Goal: Complete application form: Complete application form

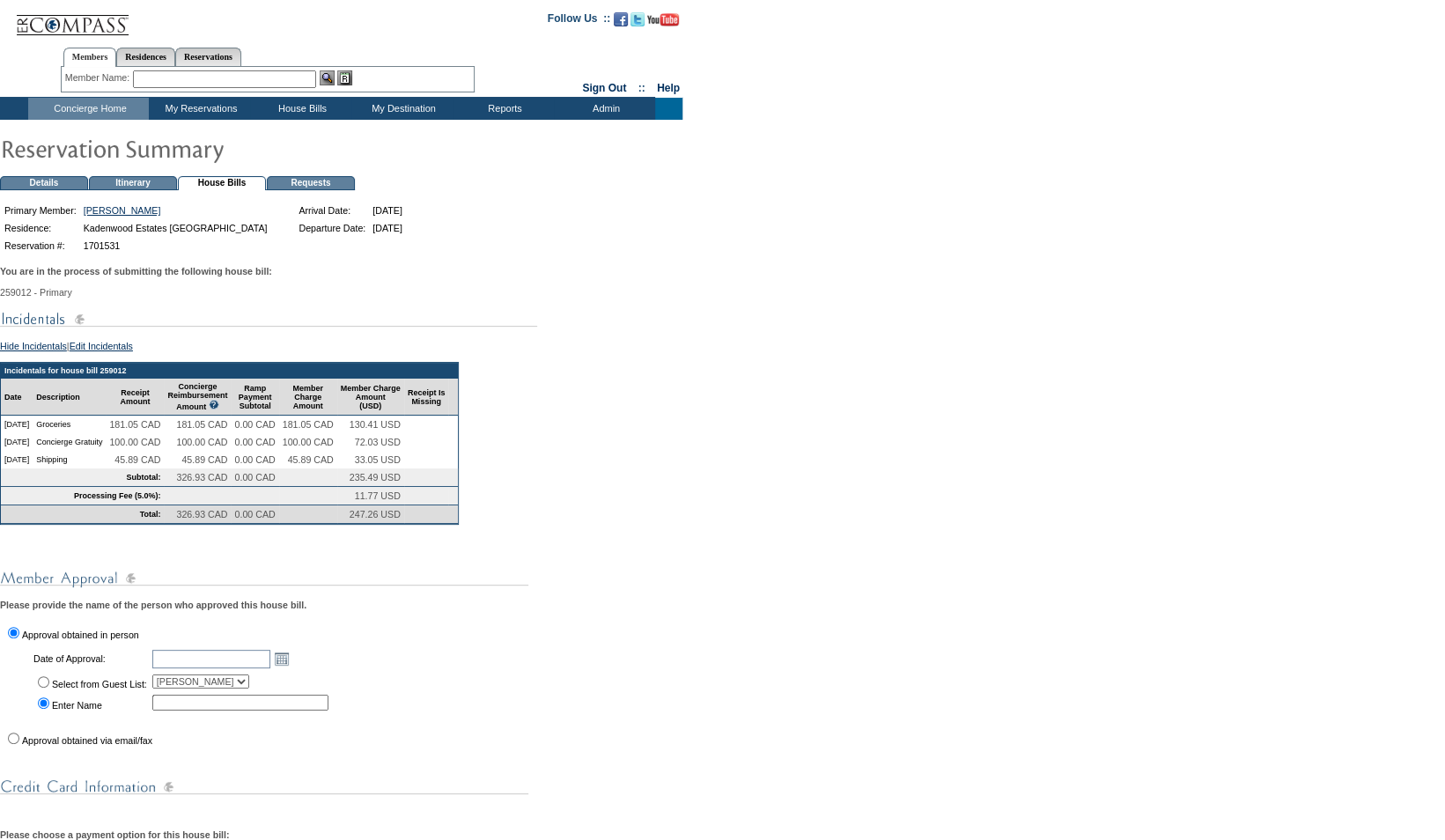
click at [18, 744] on input "Approval obtained via email/fax" at bounding box center [13, 738] width 12 height 12
radio input "true"
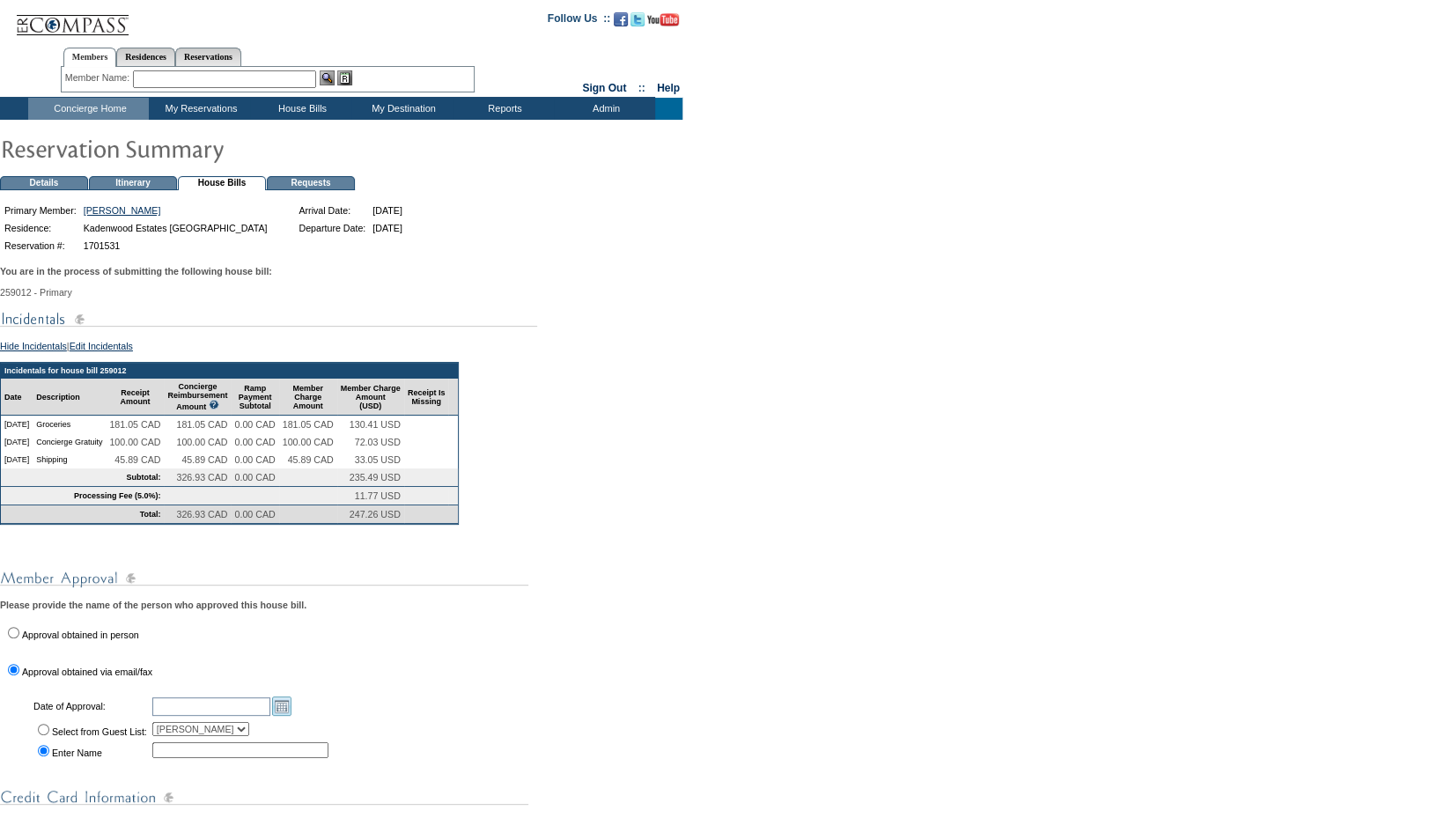
click at [291, 715] on link "Open the calendar popup." at bounding box center [282, 707] width 20 height 20
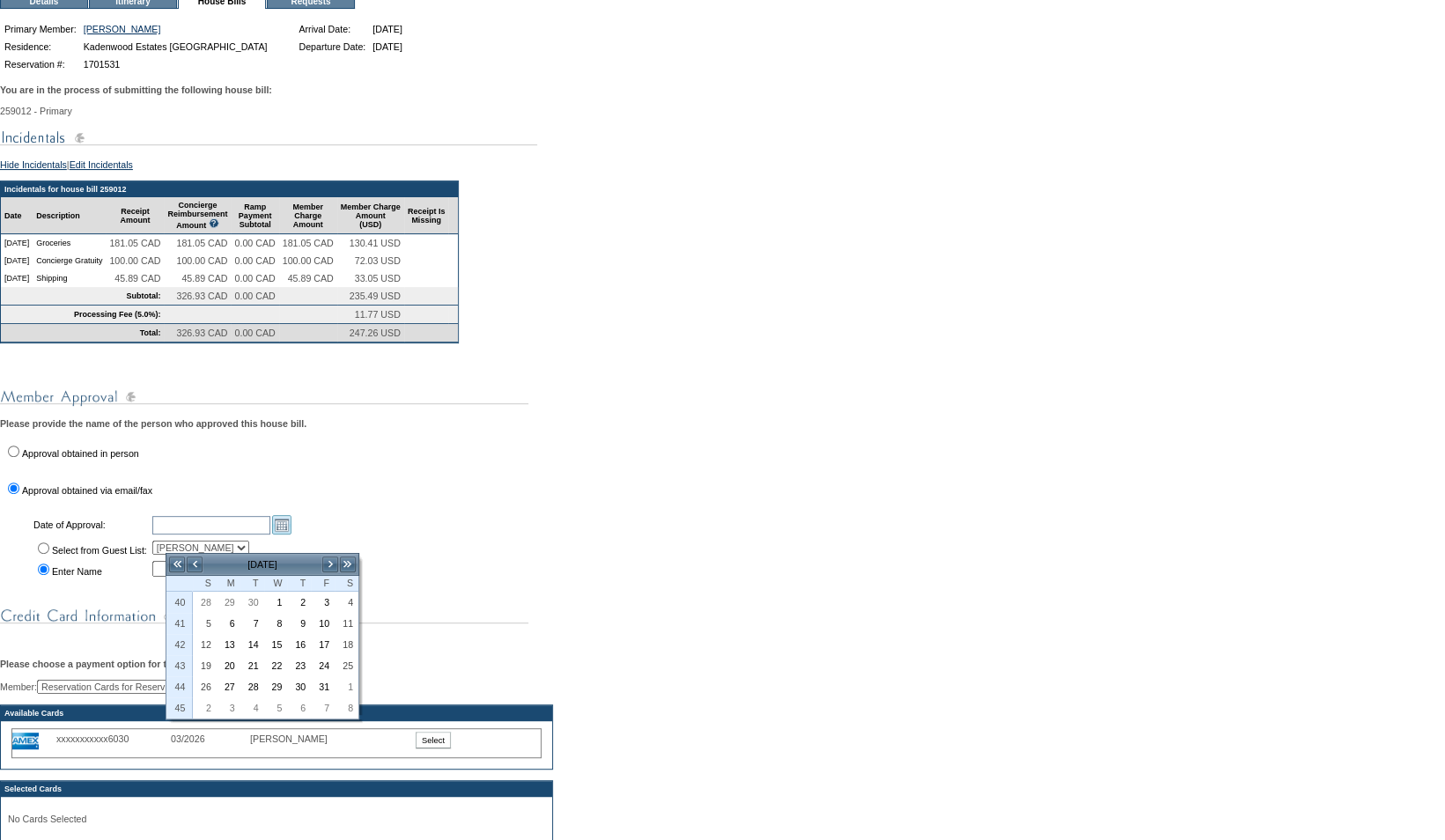
scroll to position [182, 0]
click at [190, 556] on link "<" at bounding box center [195, 563] width 18 height 18
click at [325, 658] on link "26" at bounding box center [322, 665] width 22 height 20
type input "[DATE]"
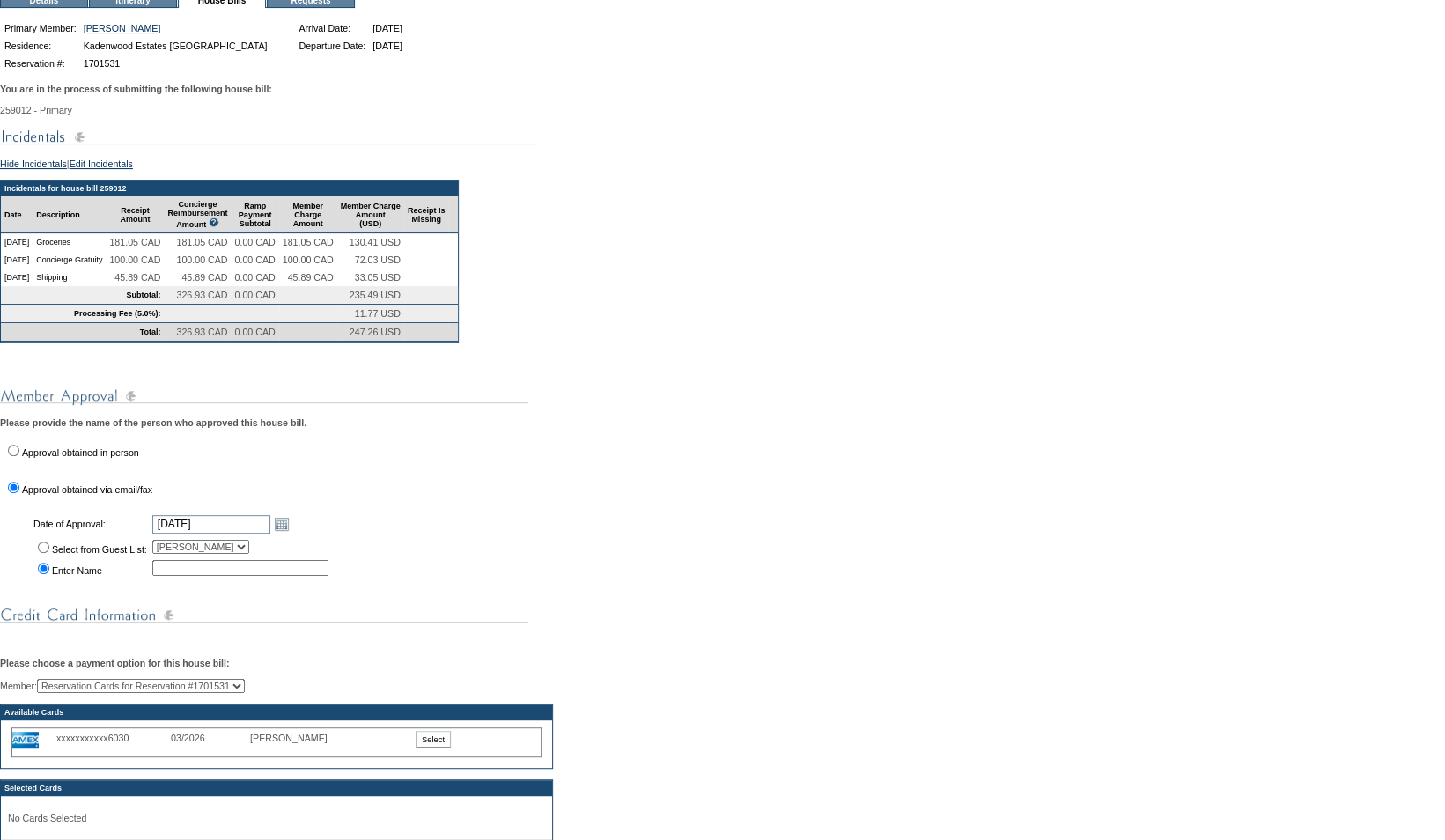
click at [126, 554] on label "Select from Guest List:" at bounding box center [99, 549] width 95 height 11
click at [49, 553] on input "Select from Guest List:" at bounding box center [44, 547] width 12 height 12
radio input "true"
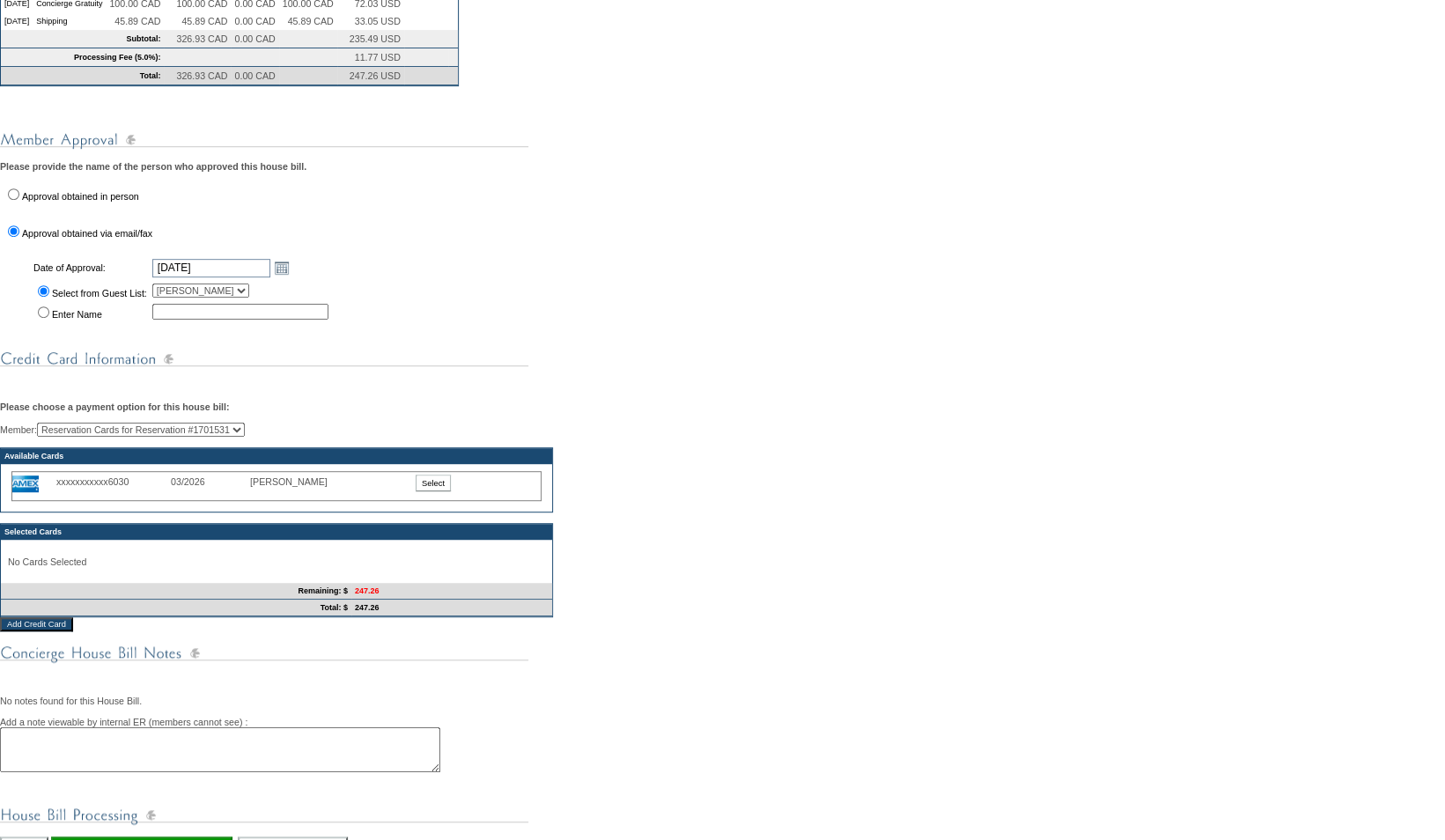
scroll to position [440, 0]
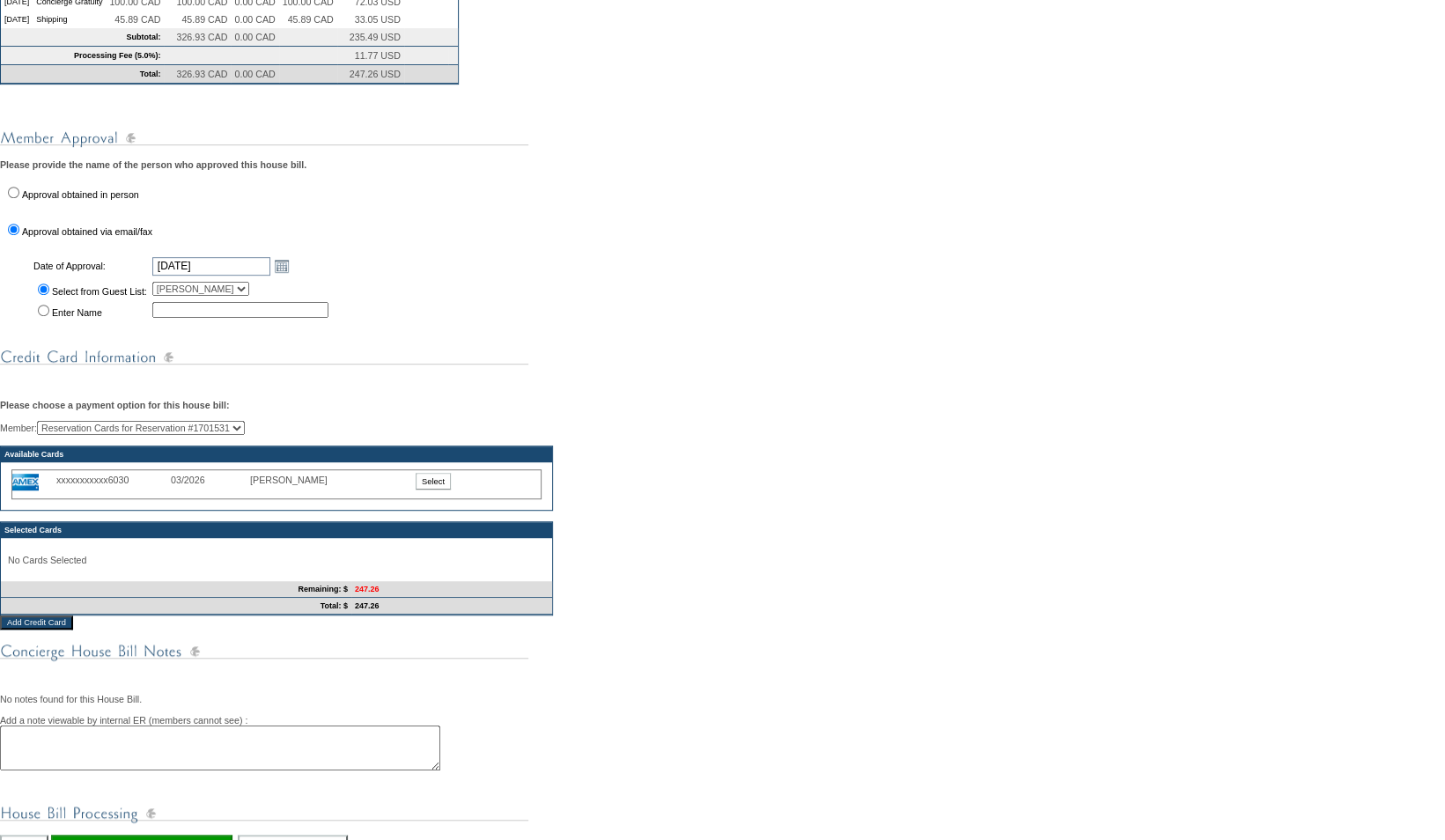
click at [426, 489] on input "Select" at bounding box center [433, 481] width 36 height 17
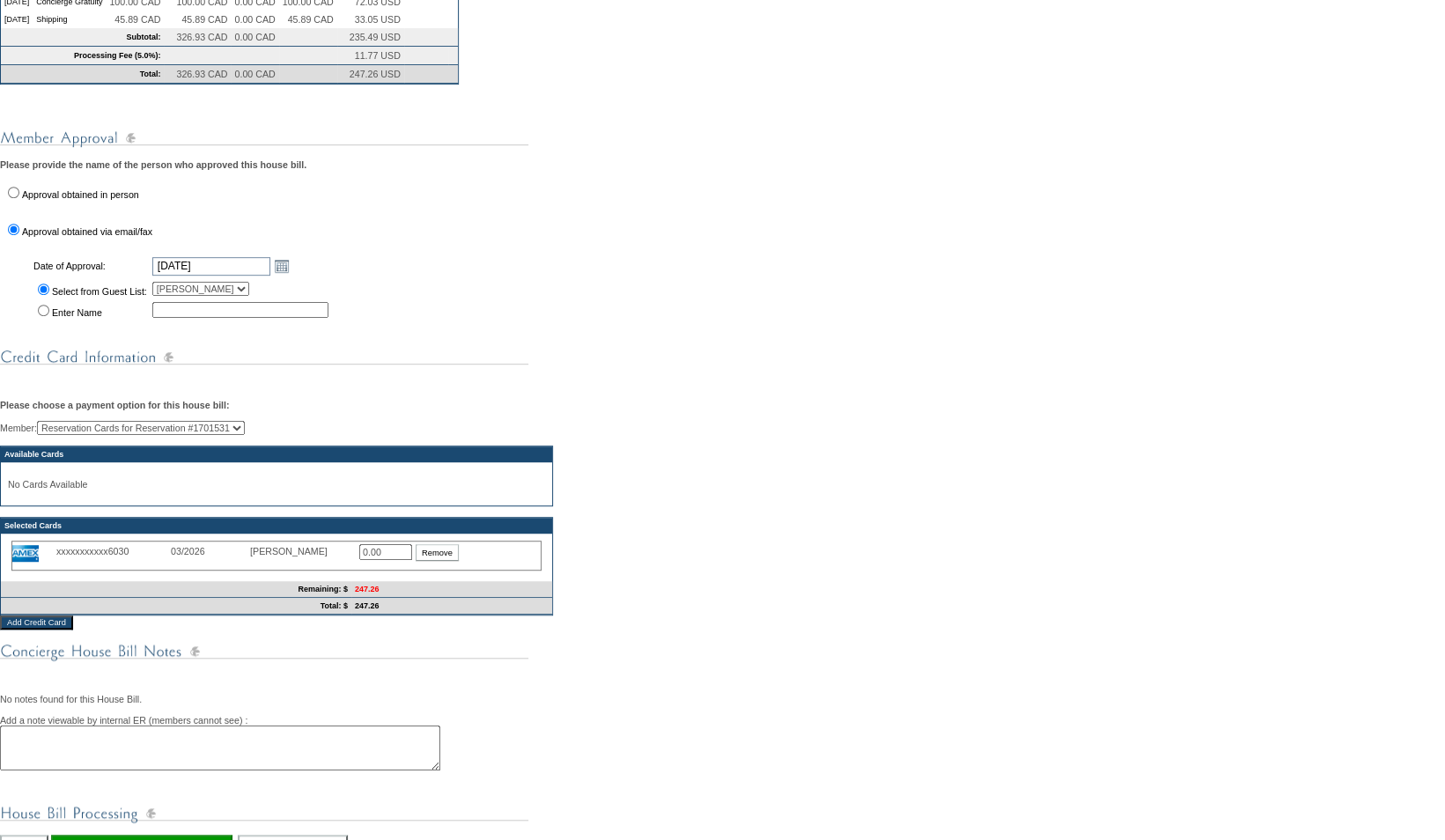
click at [392, 560] on input "0.00" at bounding box center [385, 552] width 52 height 16
type input "0"
type input "247.26"
click at [859, 319] on div "You are in the process of submitting the following house bill: 259012 - Primary…" at bounding box center [722, 353] width 1445 height 1078
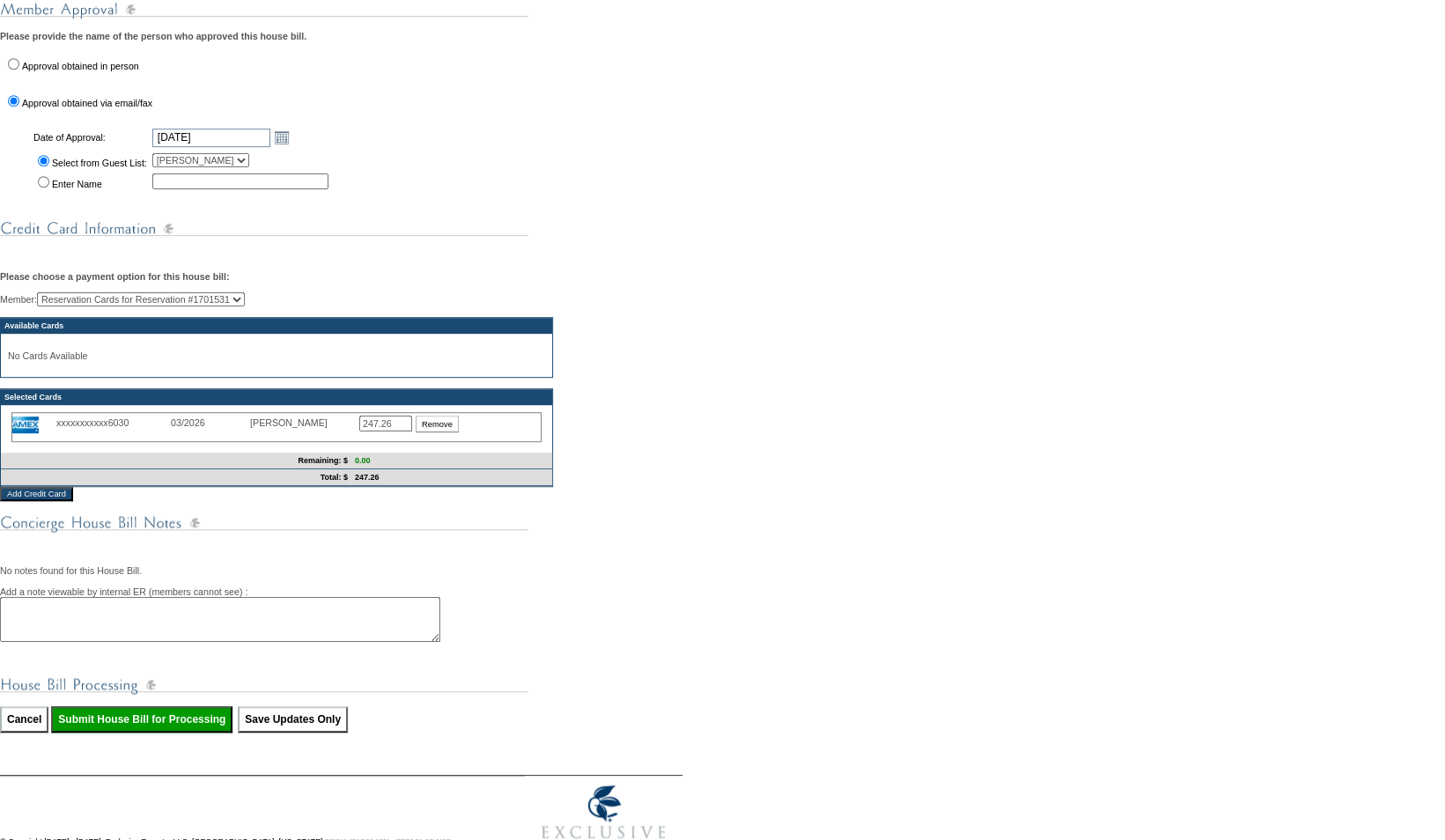
scroll to position [577, 0]
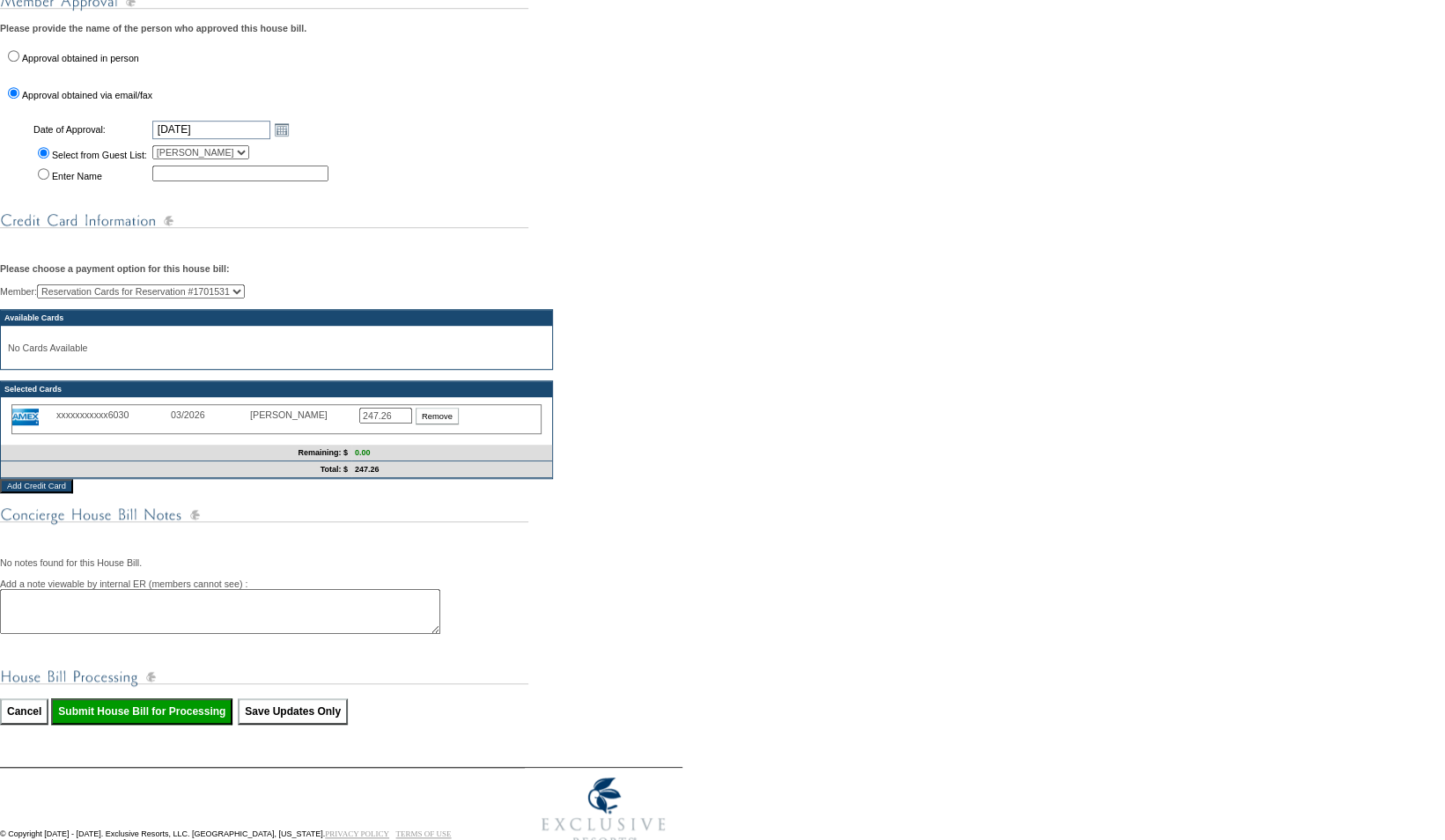
click at [150, 724] on input "Submit House Bill for Processing" at bounding box center [141, 712] width 182 height 27
type input "Processing..."
